Goal: Information Seeking & Learning: Learn about a topic

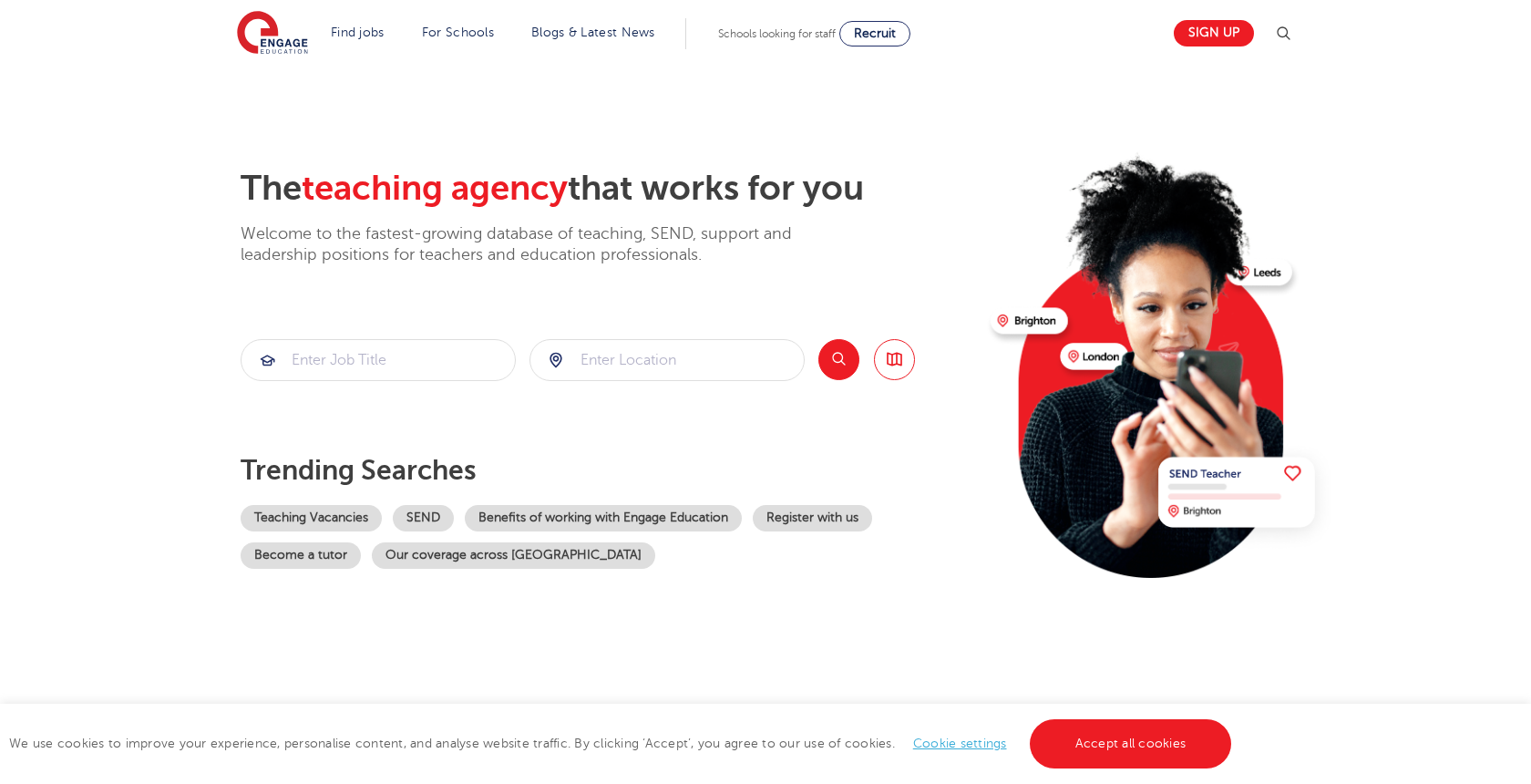
scroll to position [7, 0]
click at [590, 364] on input "search" at bounding box center [667, 360] width 274 height 40
type input "[GEOGRAPHIC_DATA]"
click button "Submit" at bounding box center [0, 0] width 0 height 0
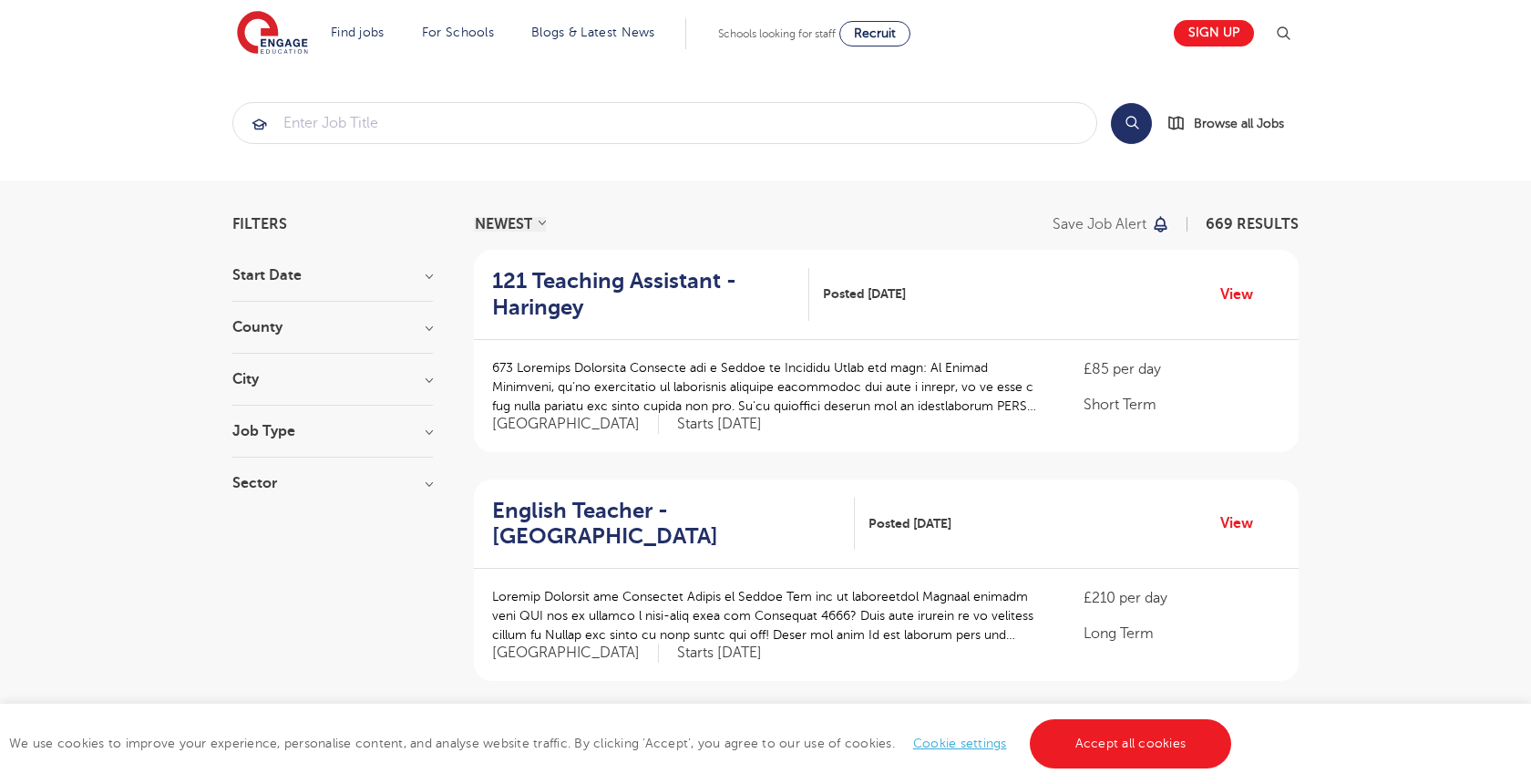
click at [357, 446] on div "Job Type" at bounding box center [333, 440] width 201 height 34
click at [422, 437] on h3 "Job Type" at bounding box center [333, 431] width 201 height 15
click at [433, 435] on h3 "Job Type" at bounding box center [333, 431] width 201 height 15
click at [424, 489] on h3 "Sector" at bounding box center [333, 483] width 201 height 15
click at [430, 427] on h3 "Job Type" at bounding box center [333, 431] width 201 height 15
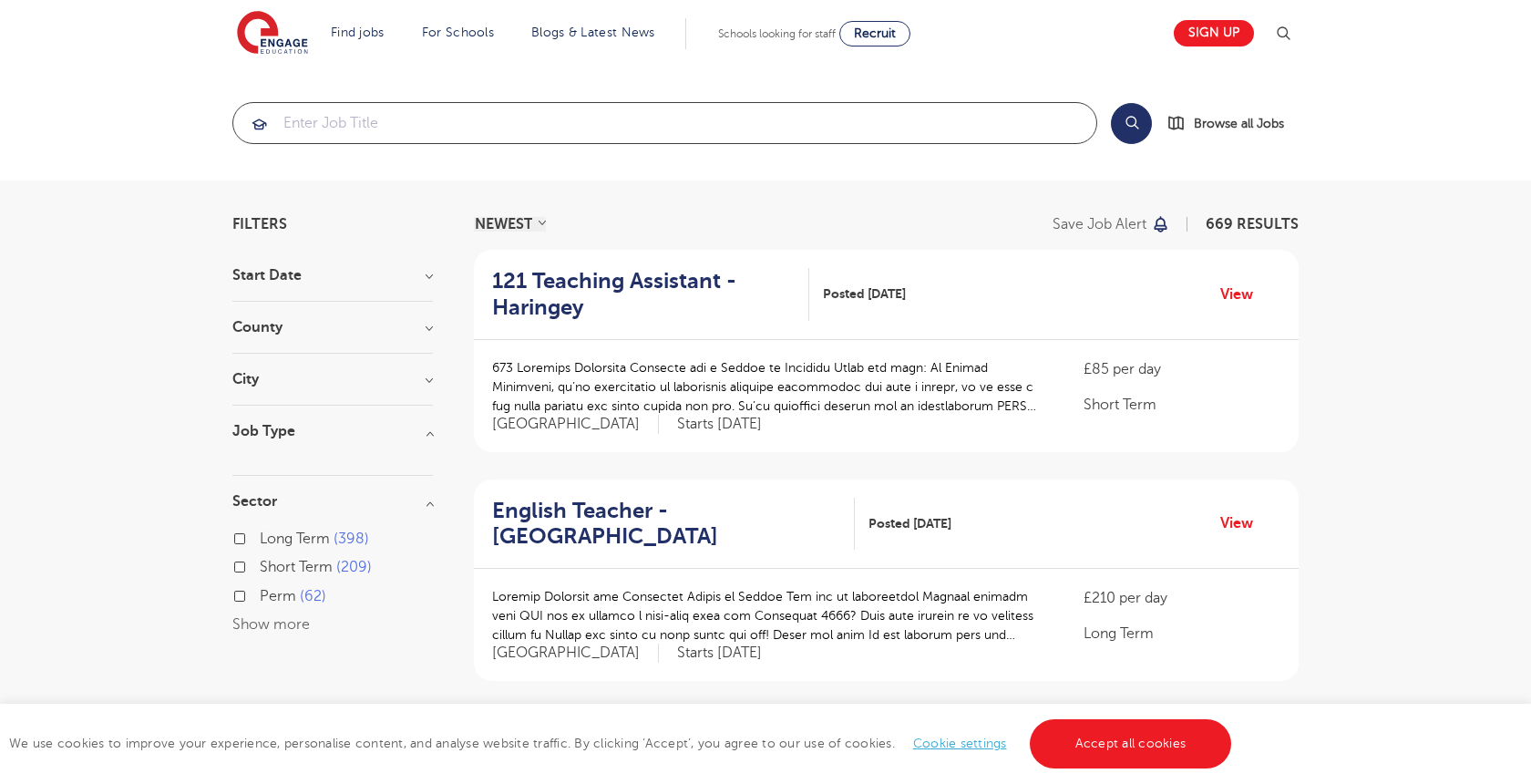
click at [401, 115] on input "search" at bounding box center [665, 122] width 863 height 40
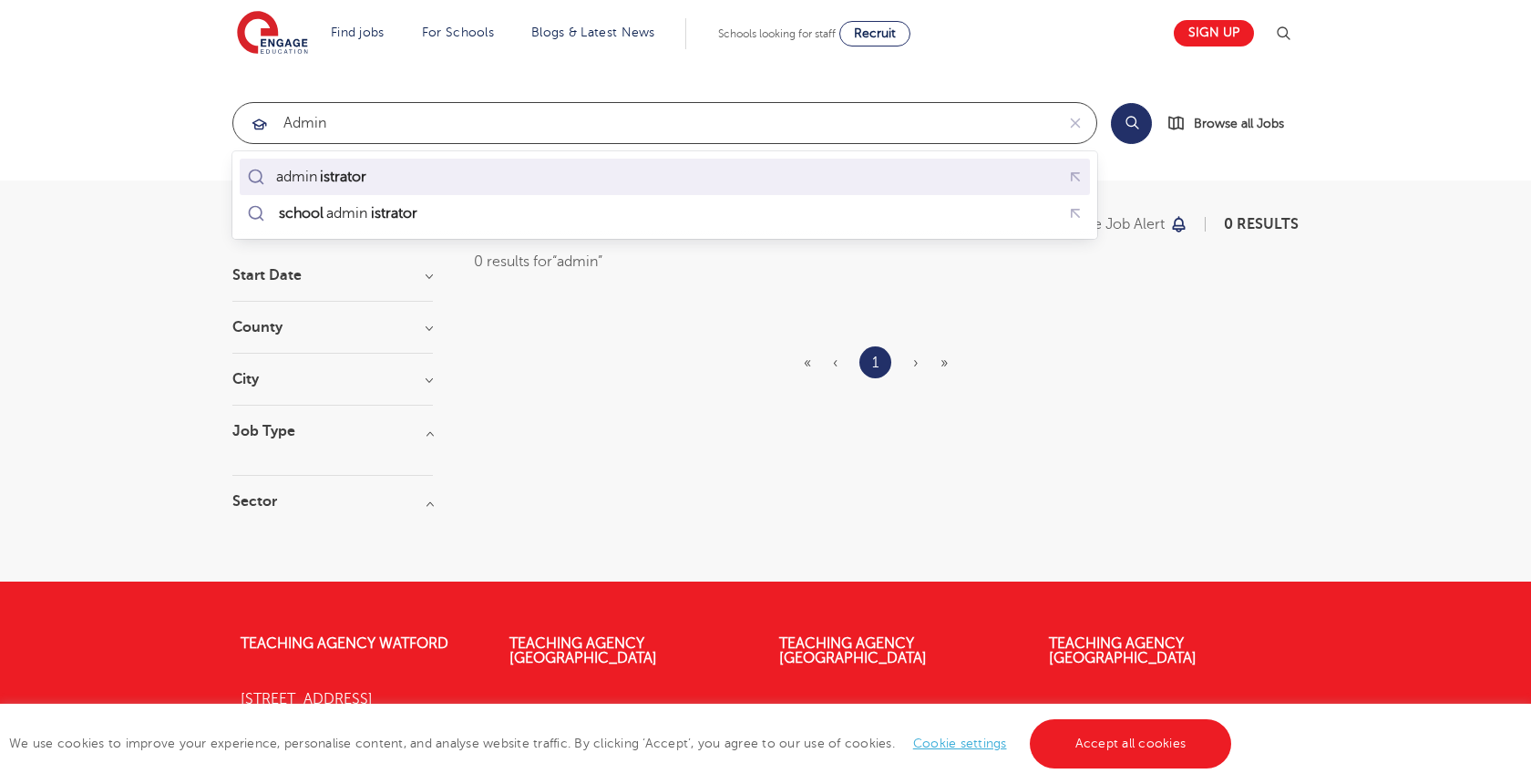
click at [350, 168] on mark "istrator" at bounding box center [343, 176] width 52 height 21
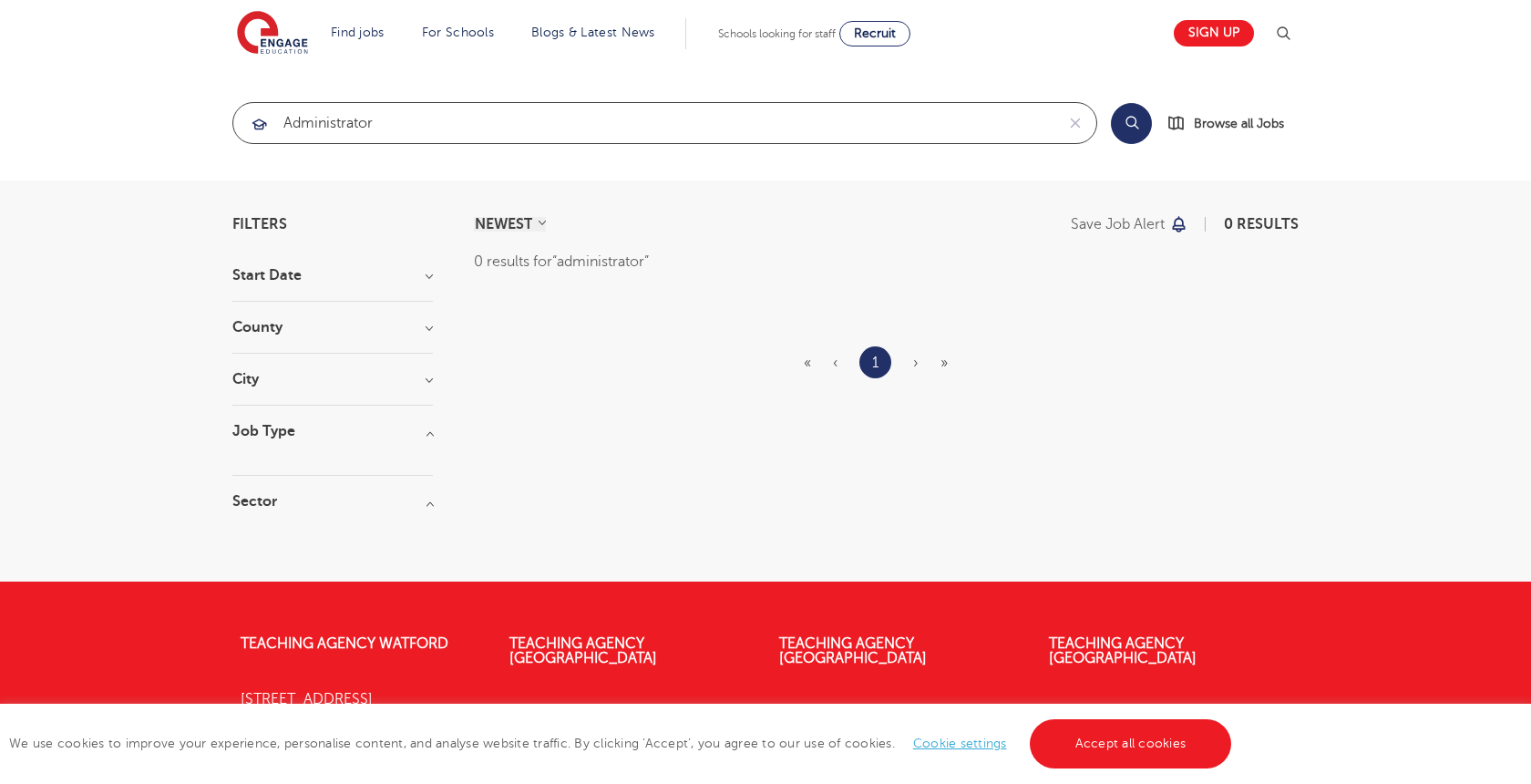
click at [385, 123] on input "administrator" at bounding box center [644, 122] width 822 height 40
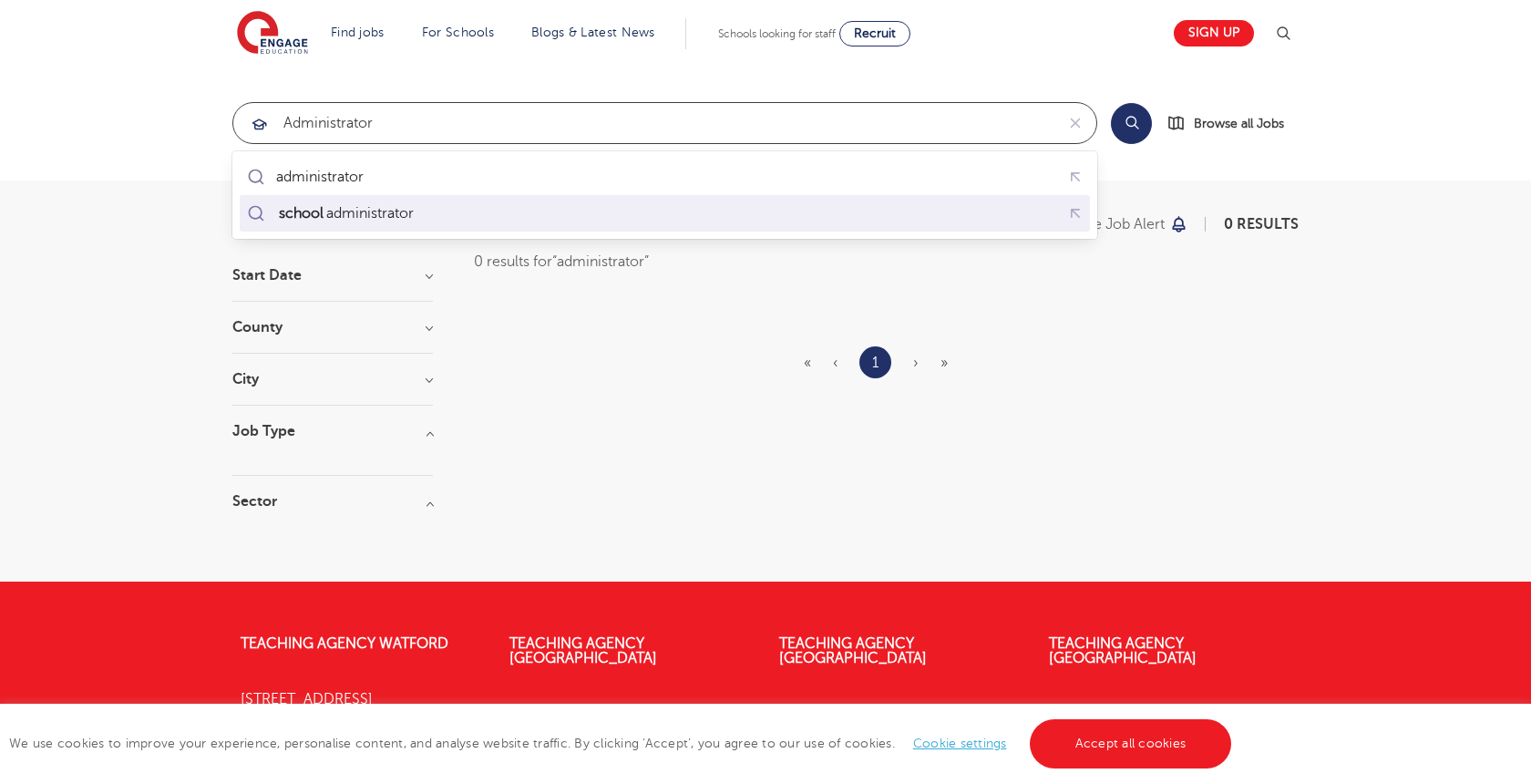
click at [352, 218] on div "school administrator" at bounding box center [344, 213] width 137 height 19
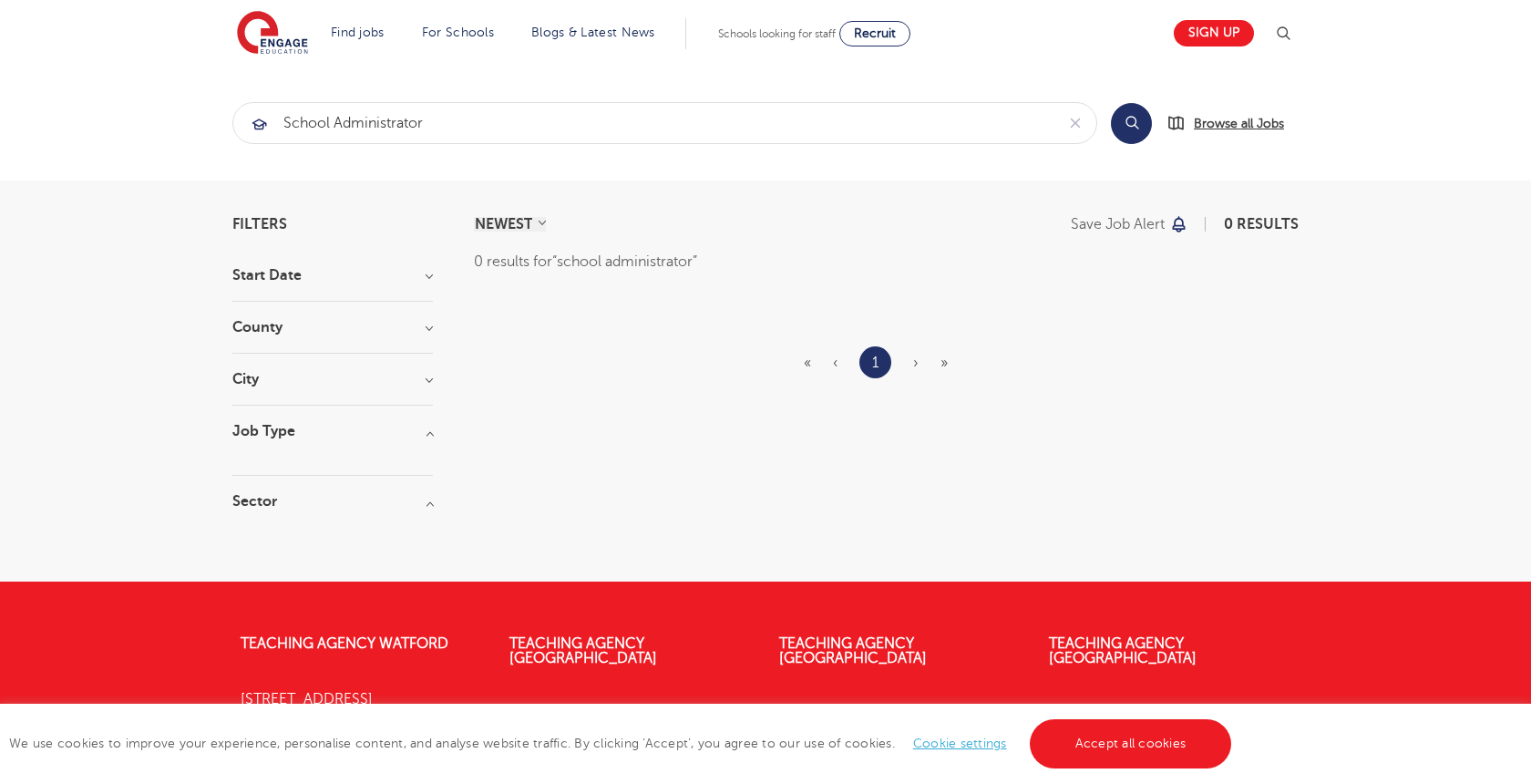
click at [1257, 128] on span "Browse all Jobs" at bounding box center [1238, 123] width 91 height 21
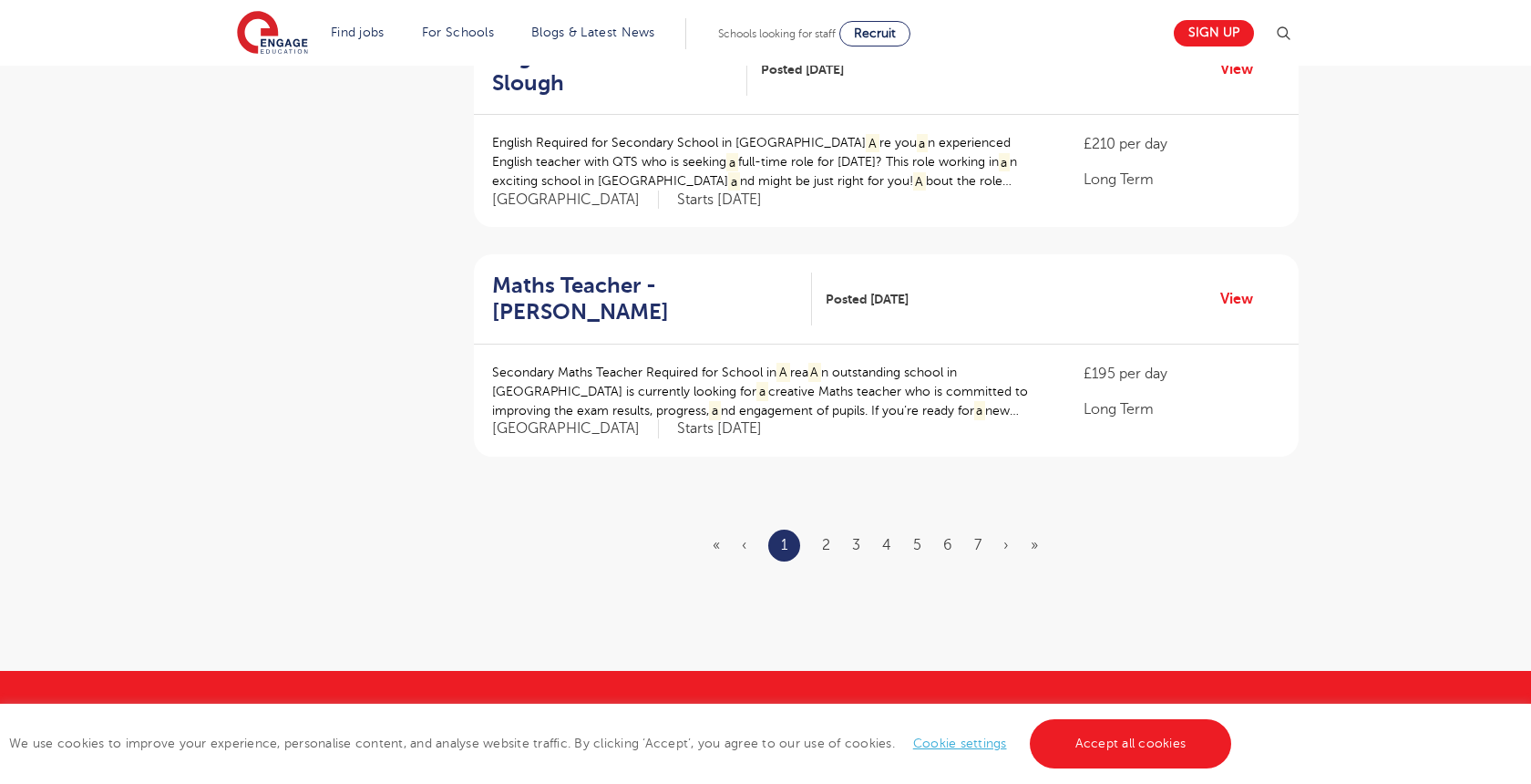
scroll to position [2070, 0]
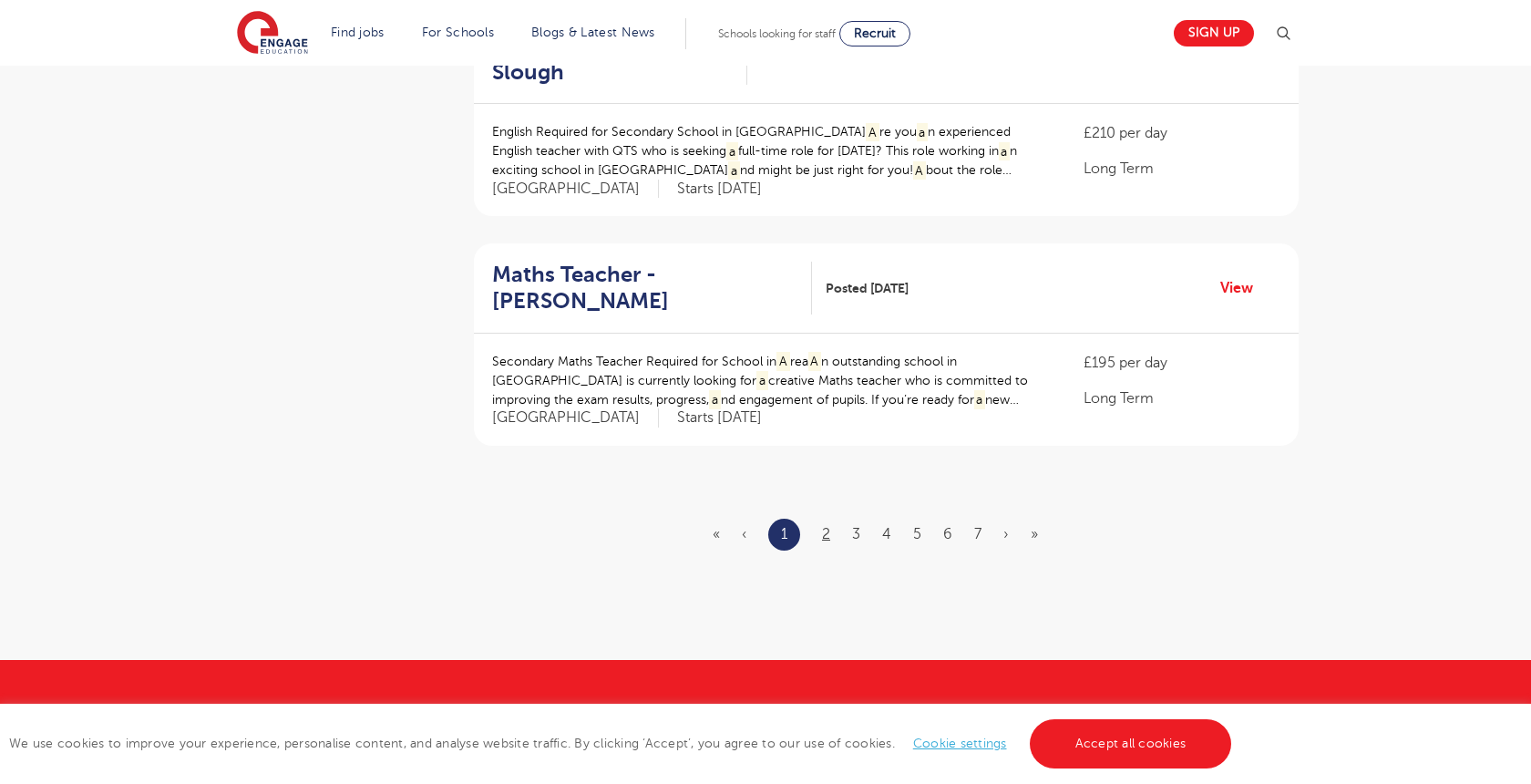
click at [823, 526] on link "2" at bounding box center [826, 535] width 8 height 17
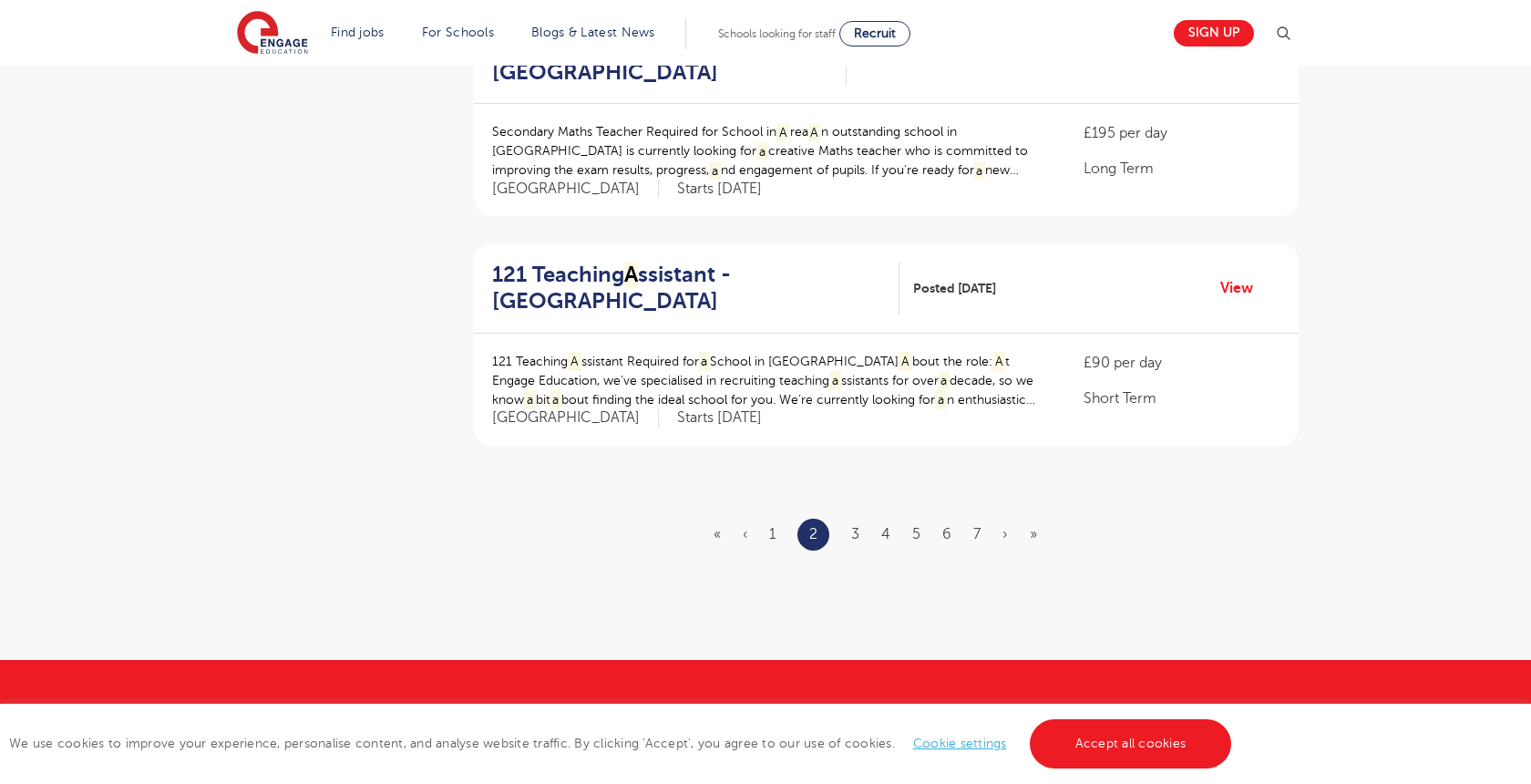
scroll to position [0, 0]
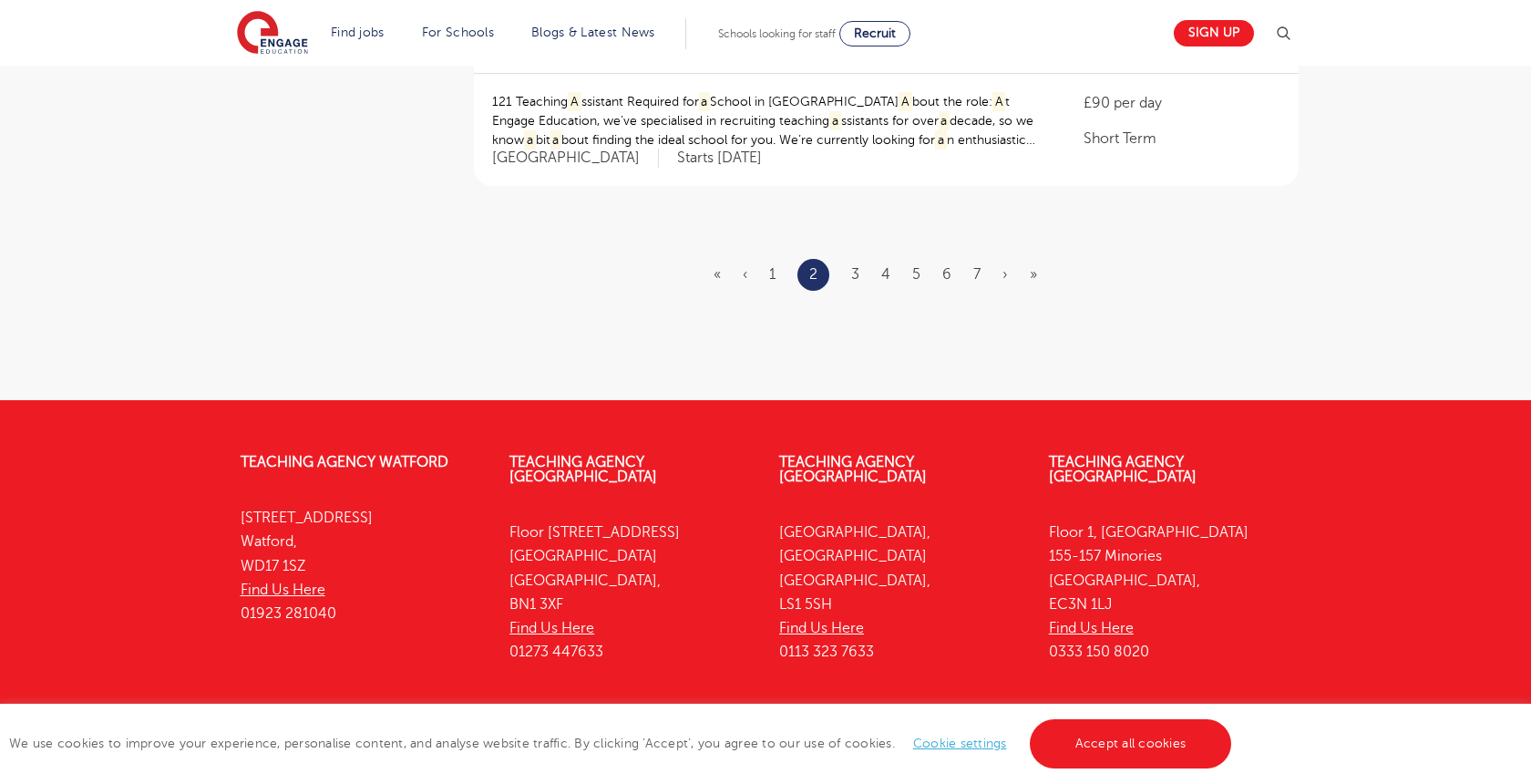
scroll to position [2328, 0]
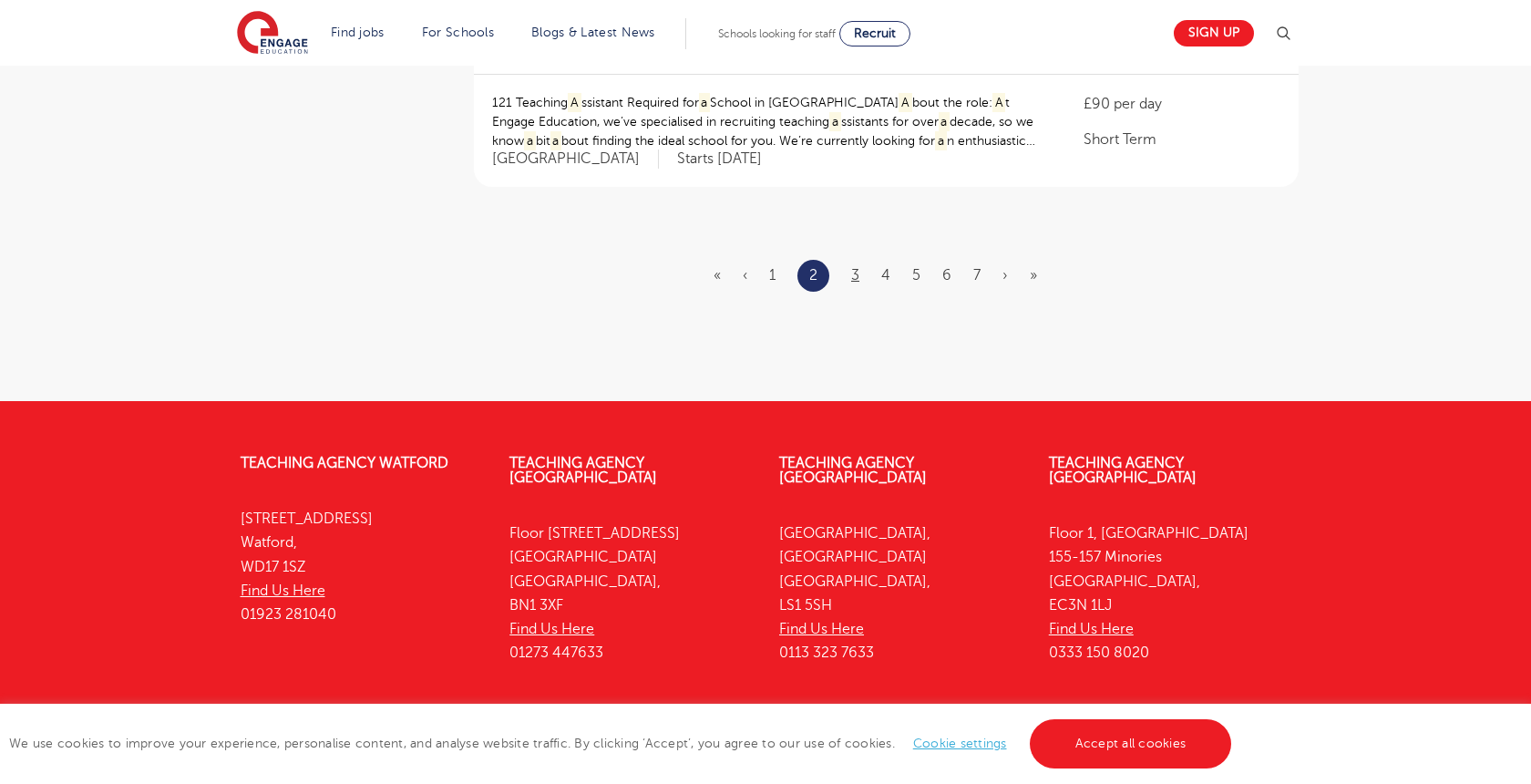
click at [857, 267] on link "3" at bounding box center [855, 276] width 8 height 17
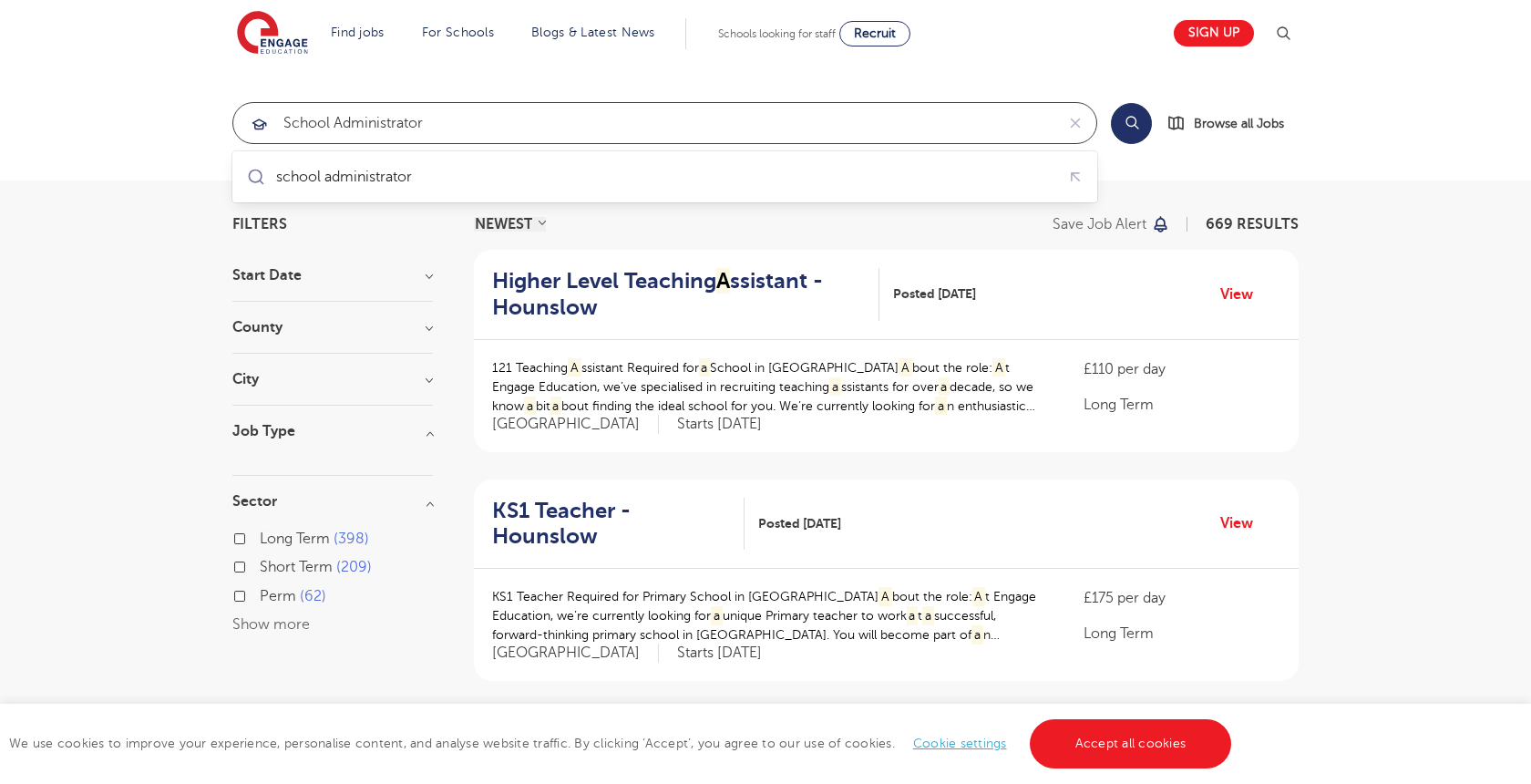
click at [432, 125] on input "school administrator" at bounding box center [644, 122] width 822 height 40
drag, startPoint x: 443, startPoint y: 121, endPoint x: 238, endPoint y: 115, distance: 205.1
click at [238, 115] on div "school administrator" at bounding box center [644, 122] width 822 height 40
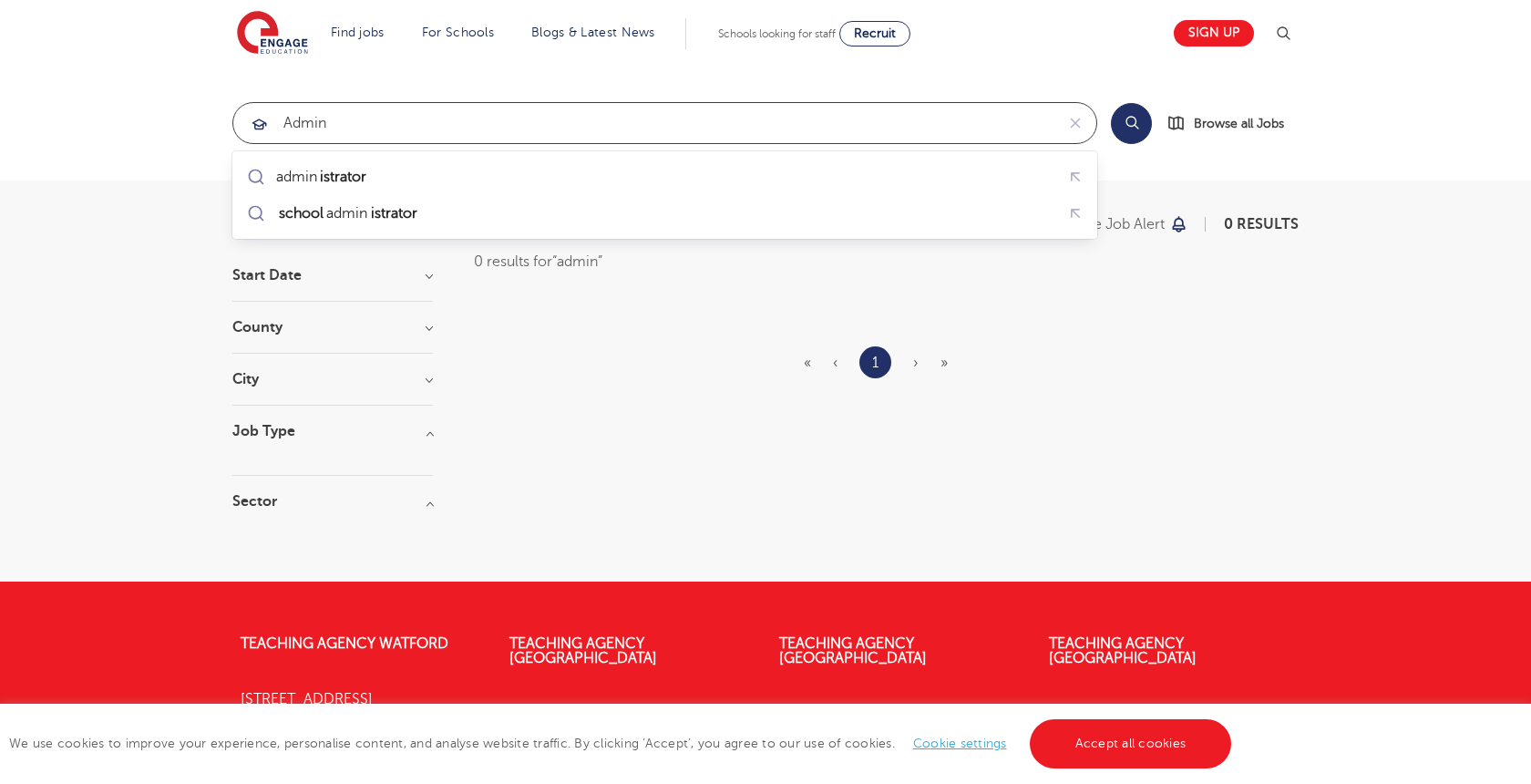
type input "admin"
click button "Submit" at bounding box center [0, 0] width 0 height 0
drag, startPoint x: 336, startPoint y: 127, endPoint x: 249, endPoint y: 127, distance: 87.0
click at [249, 127] on div "admin" at bounding box center [644, 122] width 822 height 40
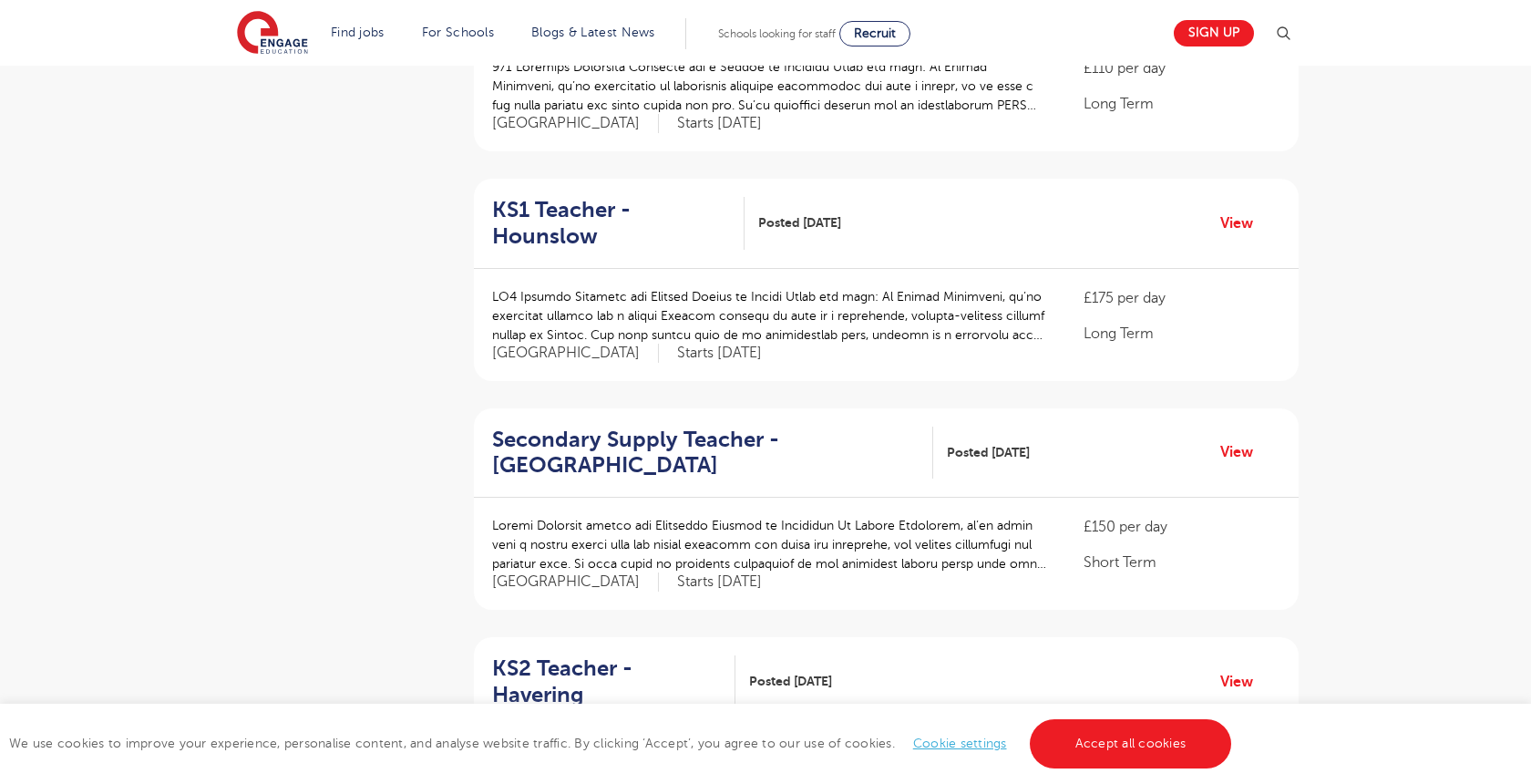
scroll to position [1997, 0]
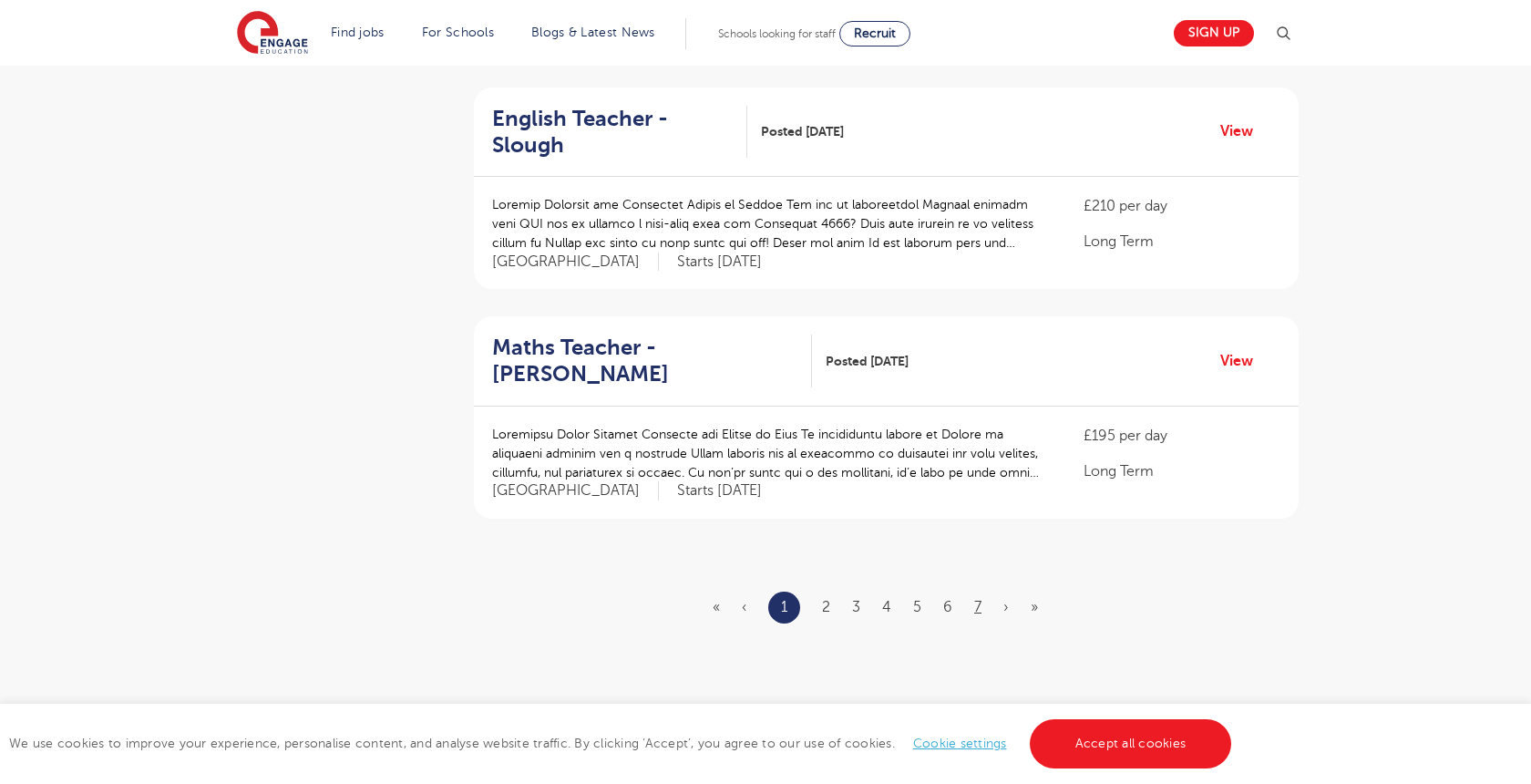
click at [977, 599] on link "7" at bounding box center [978, 607] width 7 height 17
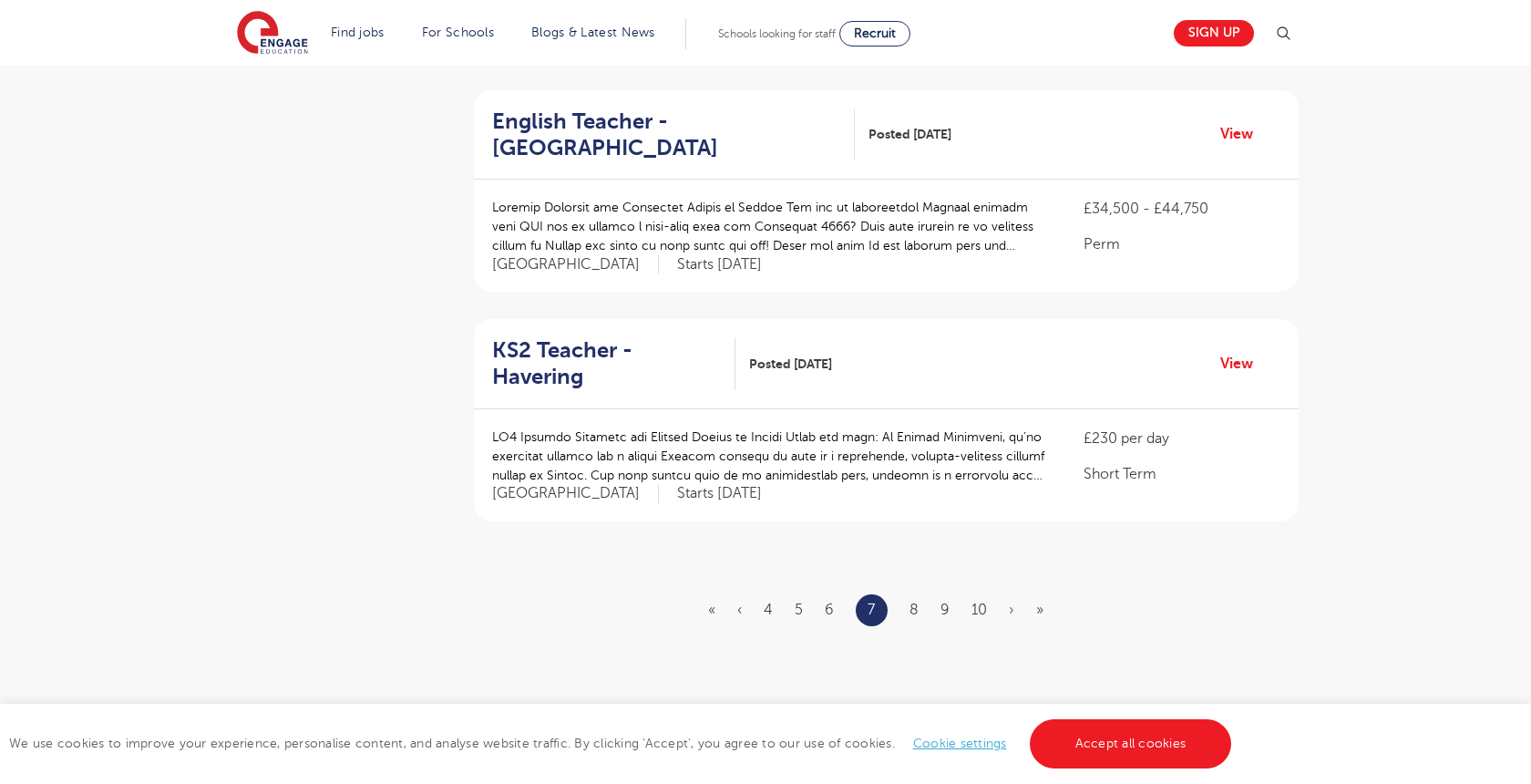
scroll to position [2009, 0]
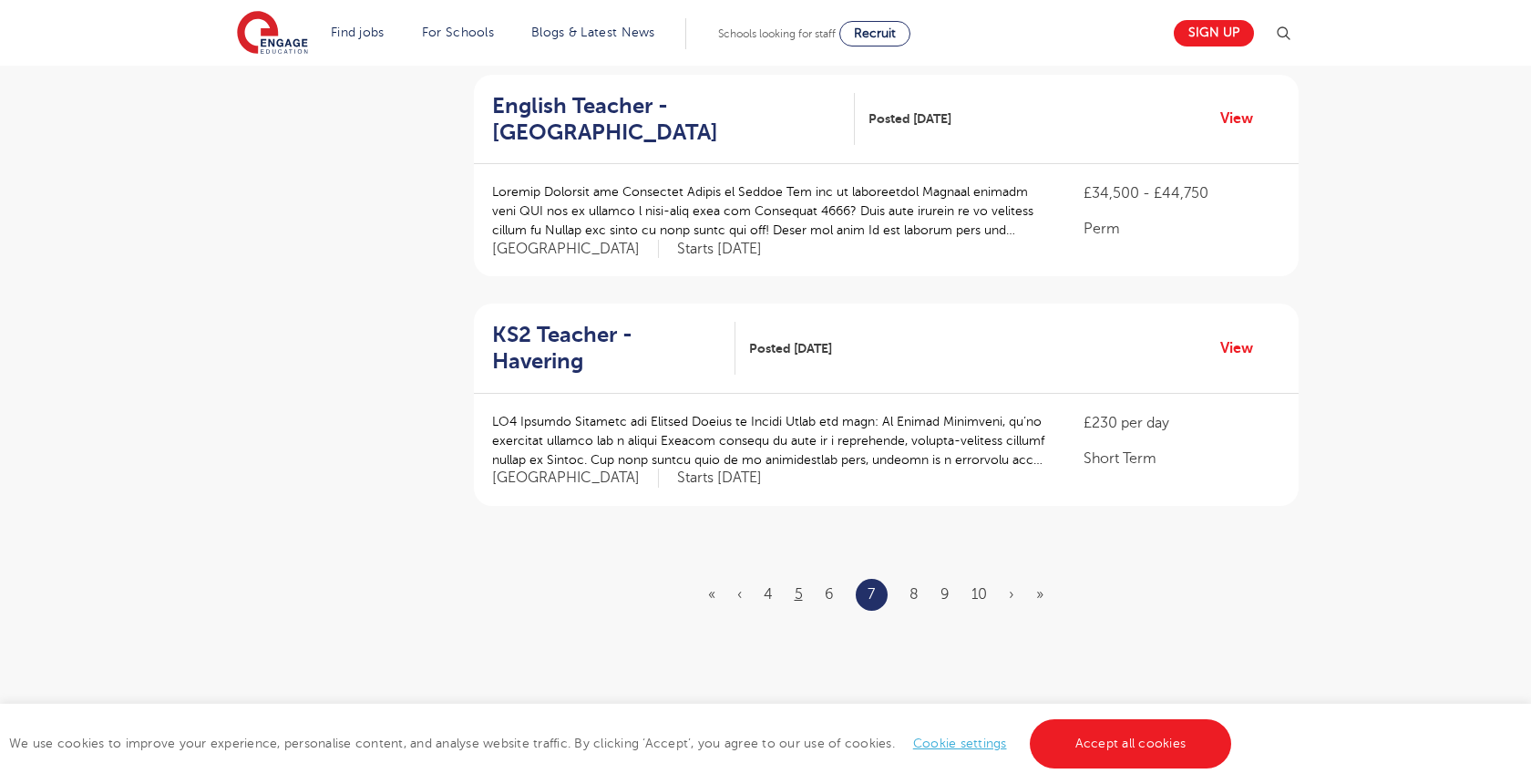
click at [795, 586] on link "5" at bounding box center [798, 594] width 8 height 17
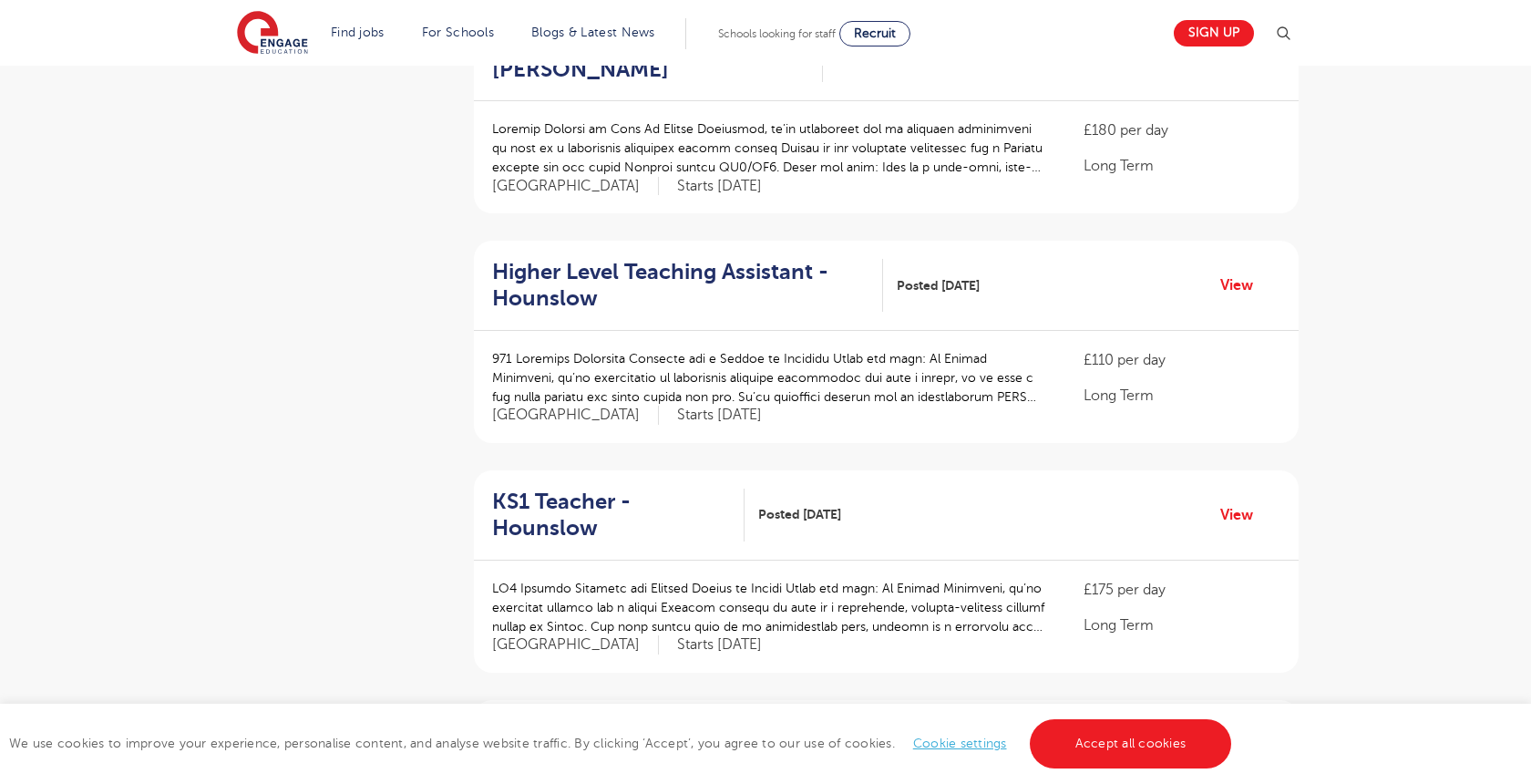
scroll to position [929, 0]
